Goal: Transaction & Acquisition: Purchase product/service

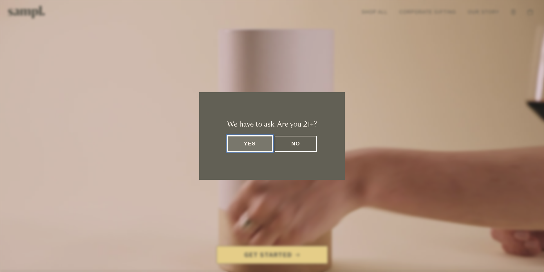
click at [251, 149] on button "Yes" at bounding box center [249, 144] width 45 height 16
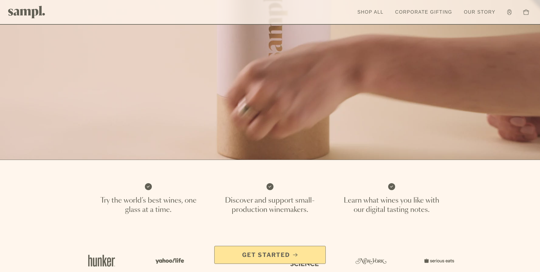
scroll to position [116, 0]
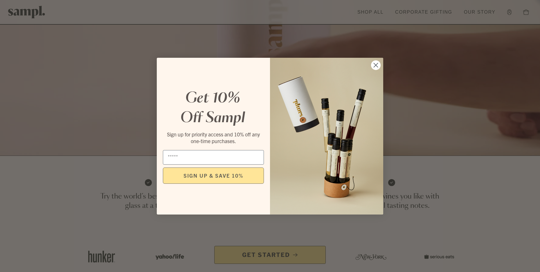
drag, startPoint x: 377, startPoint y: 65, endPoint x: 377, endPoint y: 70, distance: 4.7
click at [377, 66] on circle "Close dialog" at bounding box center [376, 65] width 10 height 10
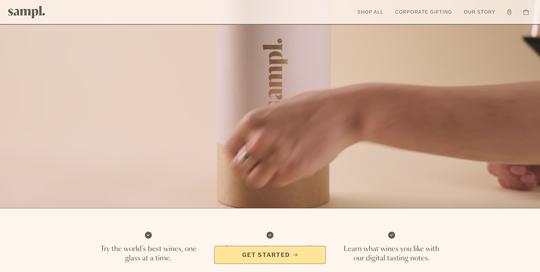
scroll to position [0, 0]
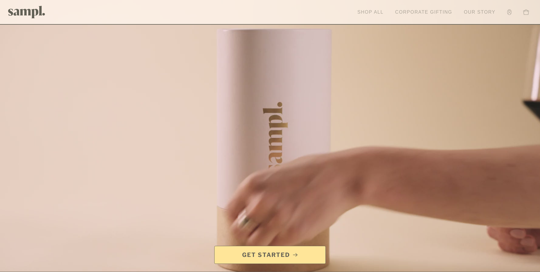
click at [370, 11] on link "Shop All" at bounding box center [370, 12] width 32 height 13
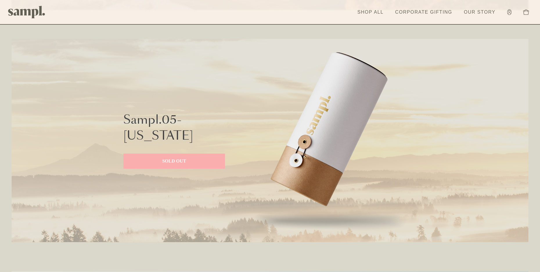
scroll to position [1160, 0]
